Goal: Information Seeking & Learning: Learn about a topic

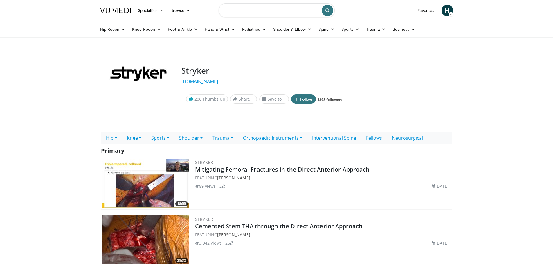
click at [252, 8] on input "Search topics, interventions" at bounding box center [277, 10] width 116 height 14
type input "*******"
click at [298, 140] on link "Orthopaedic Instruments" at bounding box center [272, 138] width 69 height 12
click at [275, 168] on link "Foot & Ankle" at bounding box center [261, 169] width 46 height 9
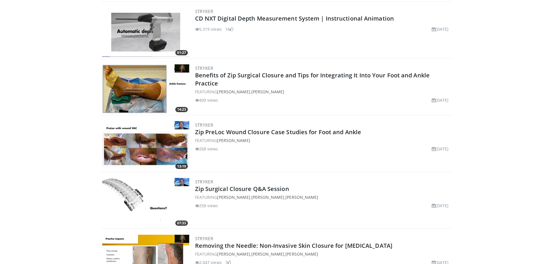
scroll to position [319, 0]
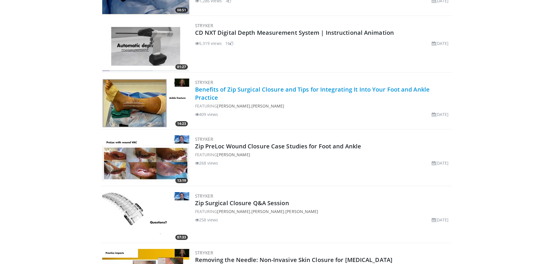
click at [253, 88] on link "Benefits of Zip Surgical Closure and Tips for Integrating It Into Your Foot and…" at bounding box center [312, 94] width 235 height 16
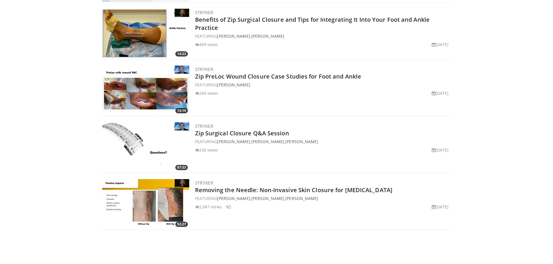
scroll to position [406, 0]
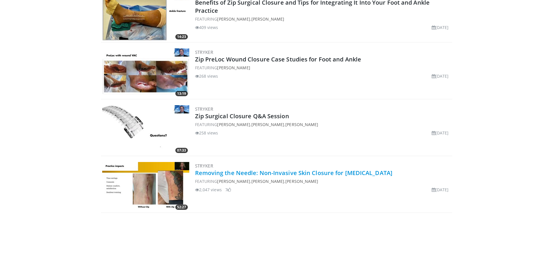
click at [249, 176] on link "Removing the Needle: Non-Invasive Skin Closure for Foot and Ankle Surgery" at bounding box center [294, 173] width 198 height 8
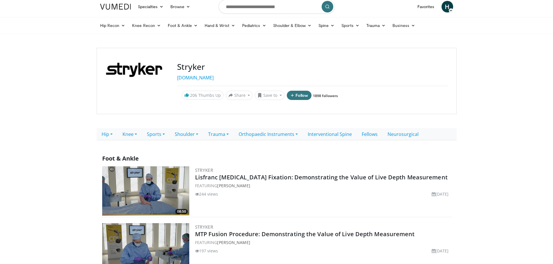
scroll to position [0, 0]
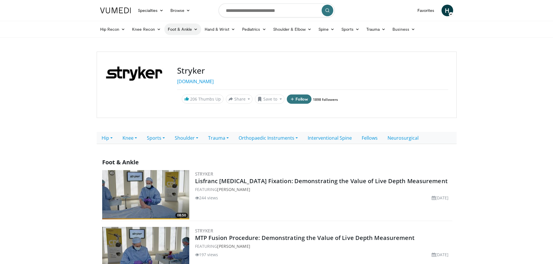
click at [188, 29] on link "Foot & Ankle" at bounding box center [182, 30] width 37 height 12
click at [183, 42] on link "Forefoot" at bounding box center [199, 42] width 69 height 9
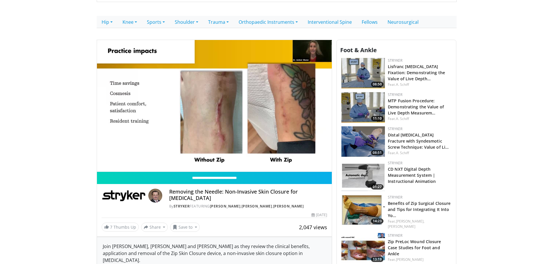
scroll to position [87, 0]
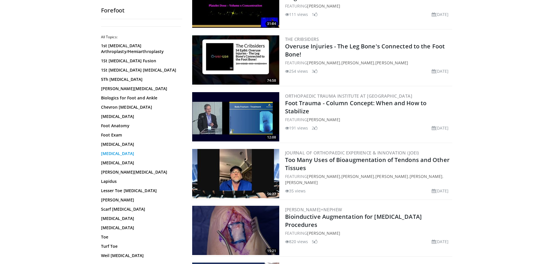
scroll to position [2, 0]
drag, startPoint x: 117, startPoint y: 153, endPoint x: 128, endPoint y: 152, distance: 11.0
click at [117, 153] on link "[MEDICAL_DATA]" at bounding box center [140, 154] width 78 height 6
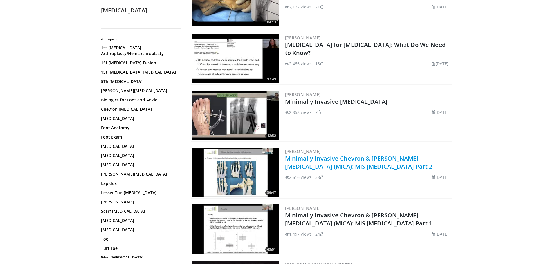
scroll to position [667, 0]
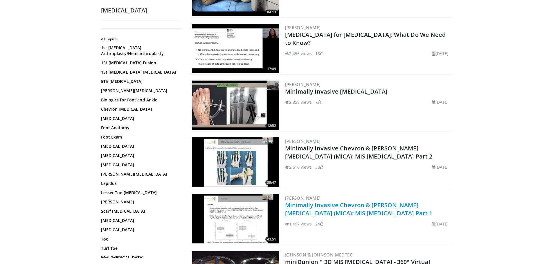
click at [390, 206] on link "Minimally Invasive Chevron & [PERSON_NAME][MEDICAL_DATA] (MICA): MIS [MEDICAL_D…" at bounding box center [358, 209] width 147 height 16
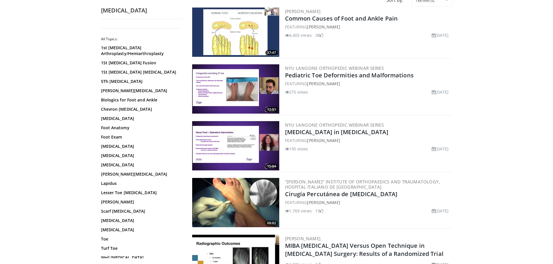
scroll to position [0, 0]
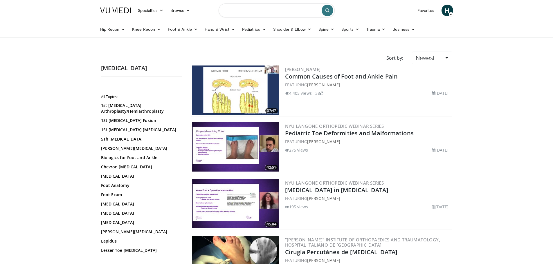
click at [276, 8] on input "Search topics, interventions" at bounding box center [277, 10] width 116 height 14
type input "**********"
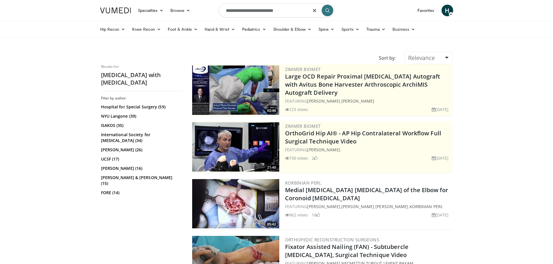
drag, startPoint x: 291, startPoint y: 12, endPoint x: 255, endPoint y: 13, distance: 35.4
click at [255, 13] on input "**********" at bounding box center [277, 10] width 116 height 14
type input "**********"
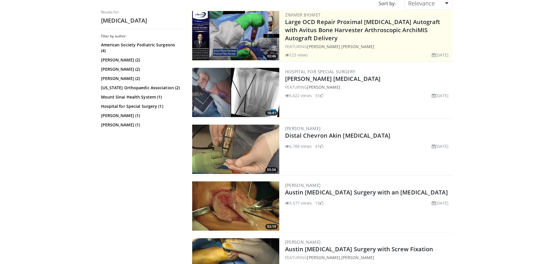
scroll to position [58, 0]
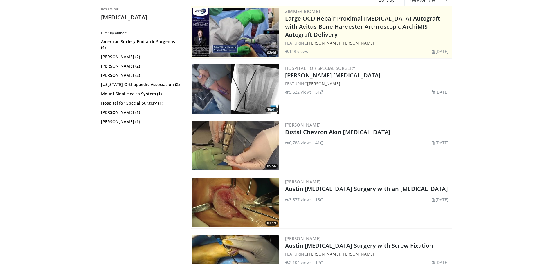
click at [233, 141] on img at bounding box center [235, 145] width 87 height 49
click at [349, 135] on link "Distal Chevron Akin [MEDICAL_DATA]" at bounding box center [337, 132] width 105 height 8
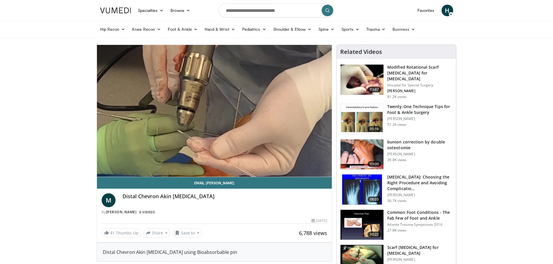
click at [372, 145] on img at bounding box center [361, 155] width 43 height 30
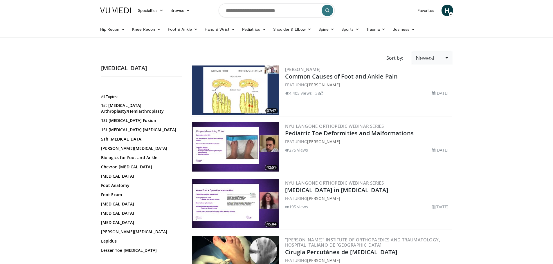
click at [446, 59] on link "Newest" at bounding box center [432, 58] width 40 height 13
click at [427, 100] on link "Views" at bounding box center [435, 99] width 46 height 9
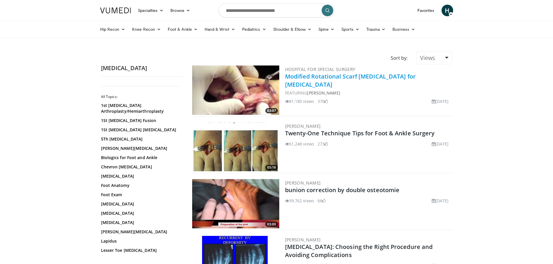
click at [335, 76] on link "Modified Rotational Scarf [MEDICAL_DATA] for [MEDICAL_DATA]" at bounding box center [350, 81] width 131 height 16
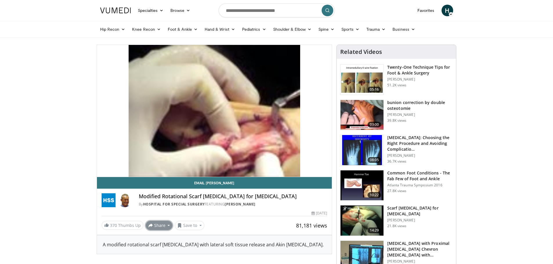
click at [158, 227] on button "Share" at bounding box center [159, 225] width 27 height 9
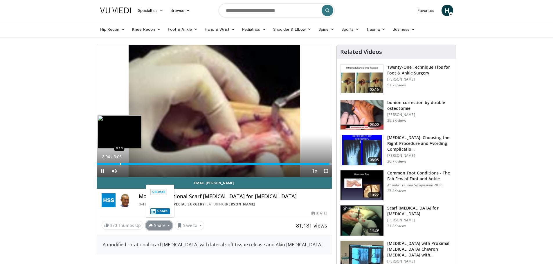
click at [120, 163] on div "Progress Bar" at bounding box center [120, 164] width 1 height 2
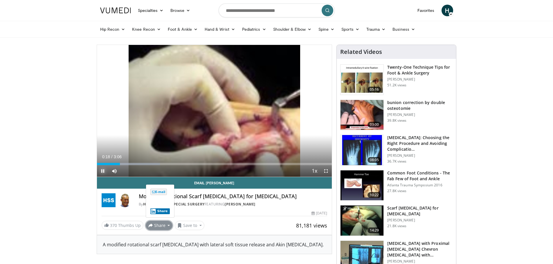
click at [102, 172] on span "Video Player" at bounding box center [103, 171] width 12 height 12
